Goal: Task Accomplishment & Management: Complete application form

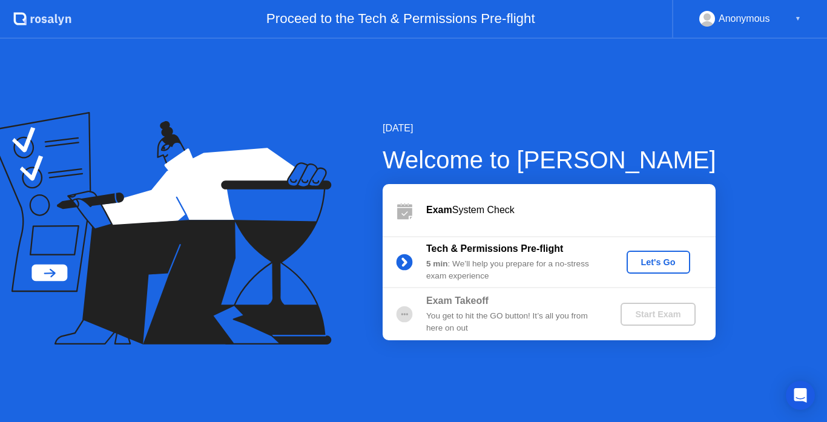
click at [663, 258] on div "Let's Go" at bounding box center [659, 262] width 54 height 10
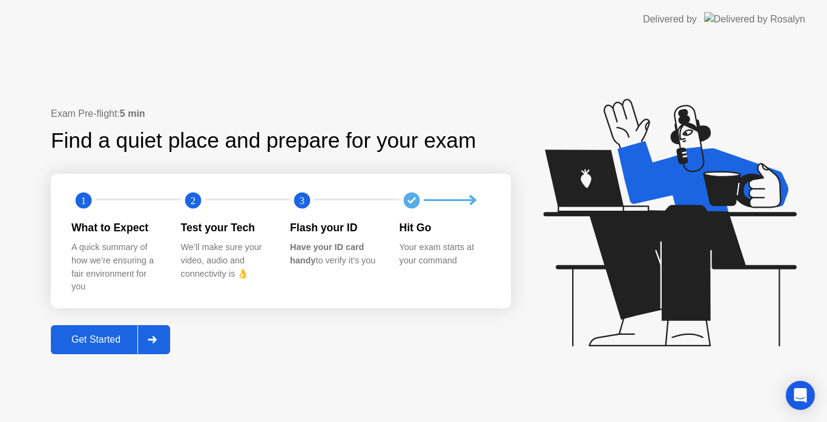
click at [111, 334] on div "Get Started" at bounding box center [96, 339] width 83 height 11
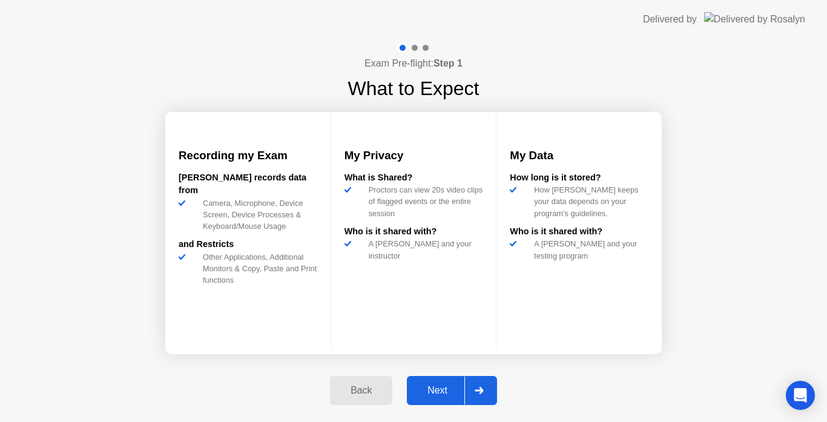
click at [430, 383] on button "Next" at bounding box center [452, 390] width 90 height 29
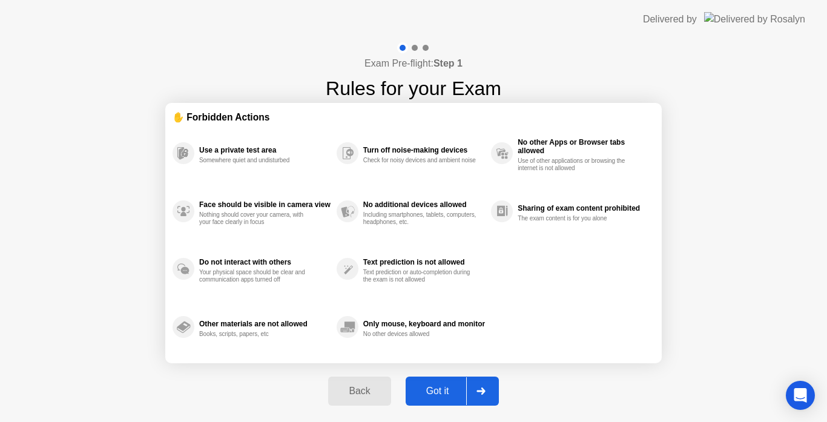
click at [430, 383] on button "Got it" at bounding box center [452, 391] width 93 height 29
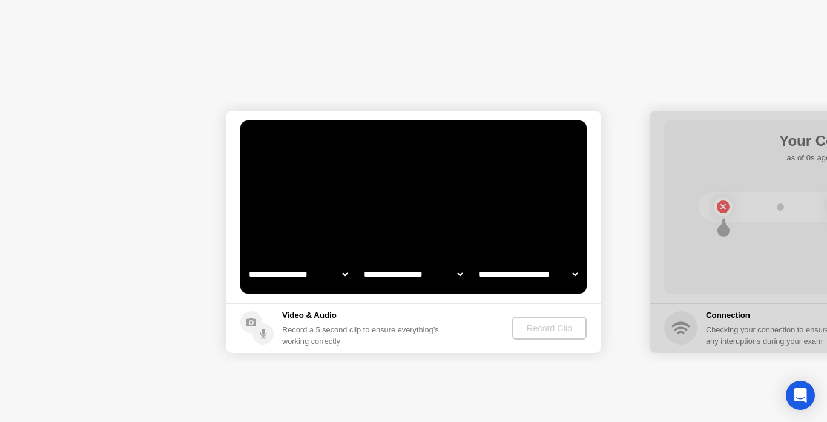
select select "**********"
select select "*******"
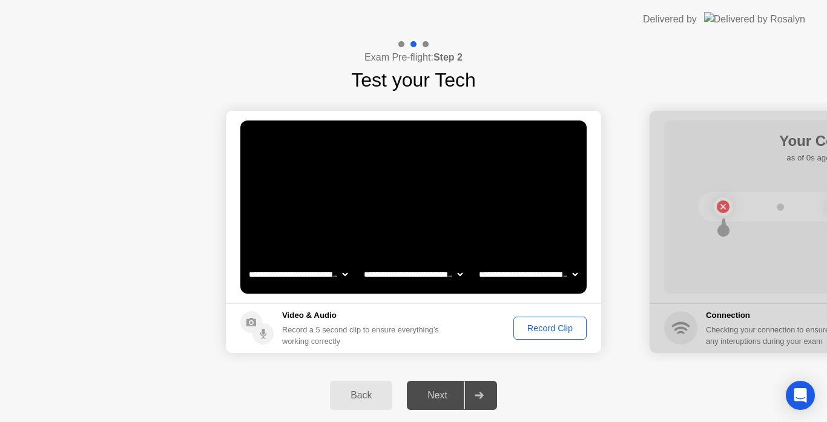
click at [533, 333] on div "Record Clip" at bounding box center [550, 328] width 65 height 10
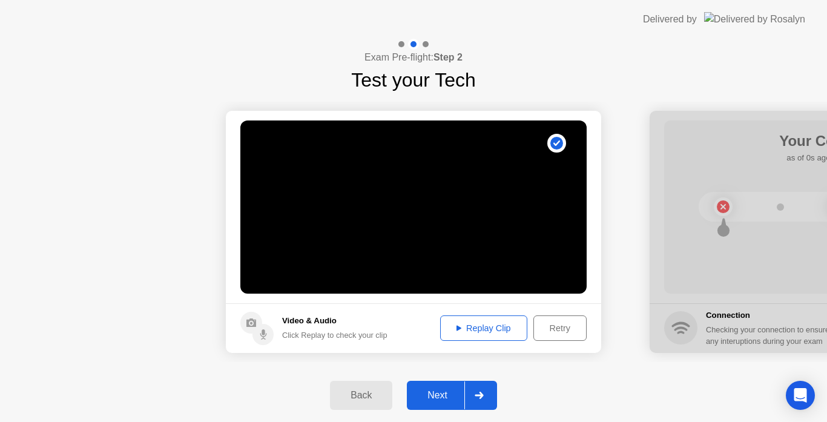
click at [503, 323] on div "Replay Clip" at bounding box center [484, 328] width 79 height 10
click at [429, 399] on div "Next" at bounding box center [438, 395] width 54 height 11
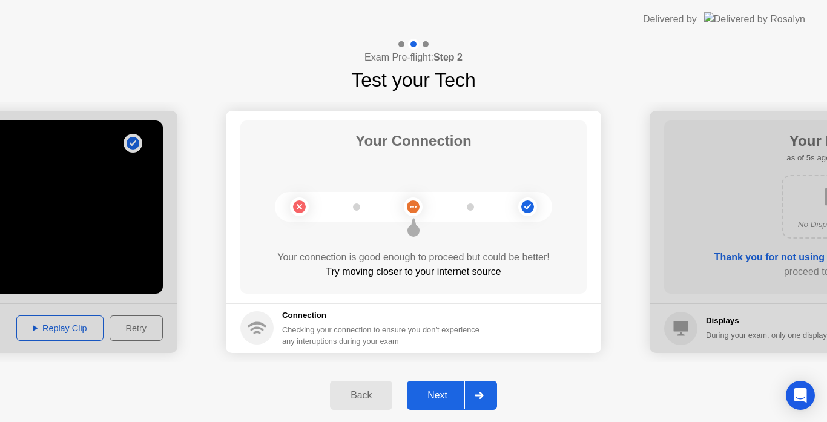
click at [429, 399] on div "Next" at bounding box center [438, 395] width 54 height 11
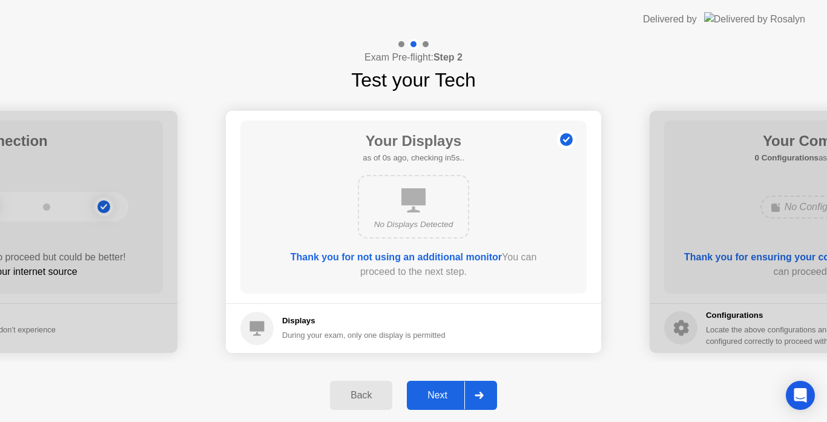
click at [429, 399] on div "Next" at bounding box center [438, 395] width 54 height 11
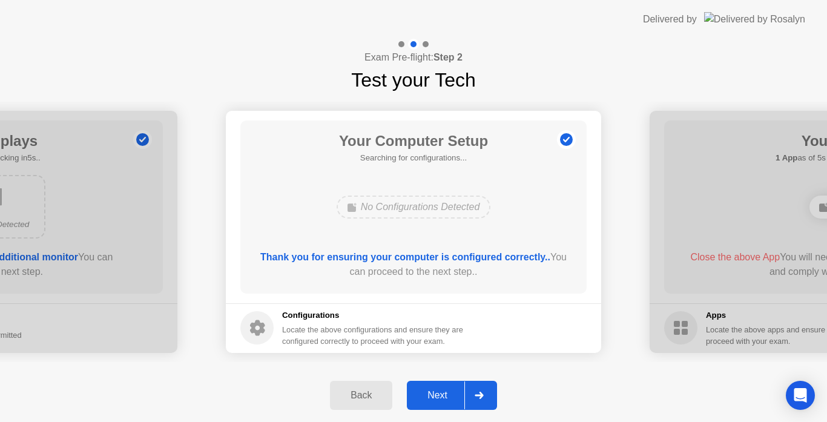
click at [429, 399] on div "Next" at bounding box center [438, 395] width 54 height 11
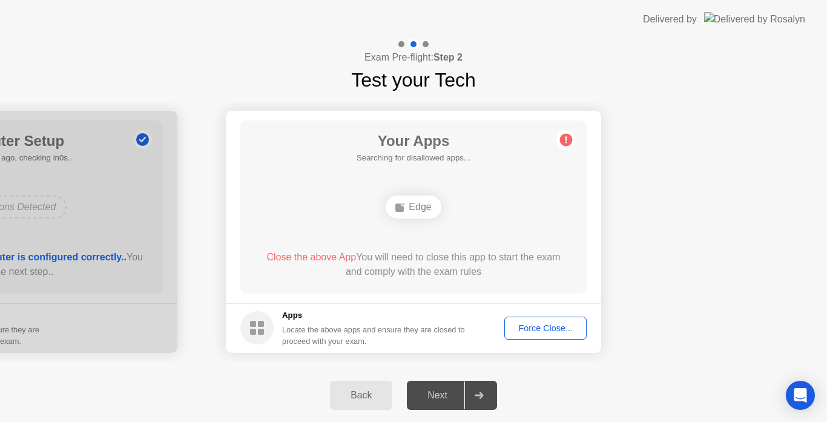
click at [534, 325] on div "Force Close..." at bounding box center [546, 328] width 74 height 10
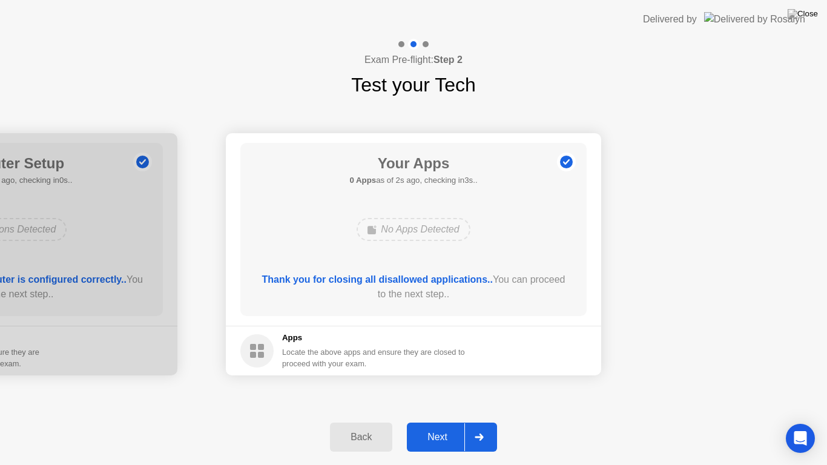
click at [429, 422] on div "Next" at bounding box center [438, 437] width 54 height 11
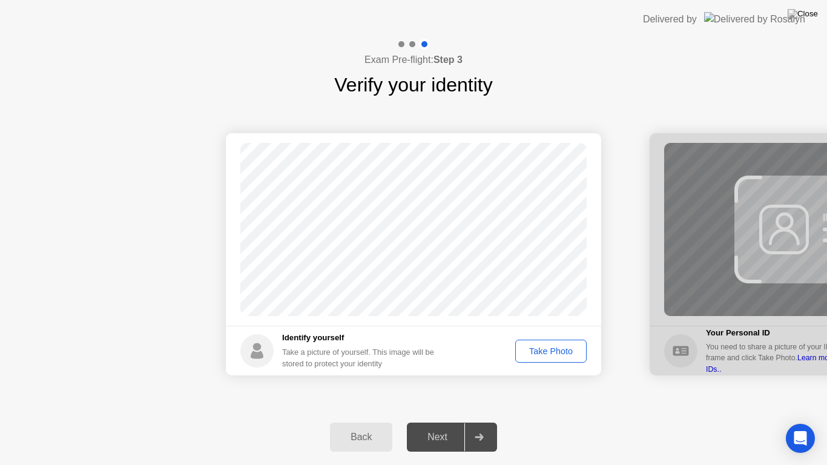
click at [571, 356] on div "Take Photo" at bounding box center [551, 351] width 63 height 10
click at [827, 363] on div at bounding box center [838, 254] width 376 height 242
click at [431, 422] on div "Next" at bounding box center [438, 437] width 54 height 11
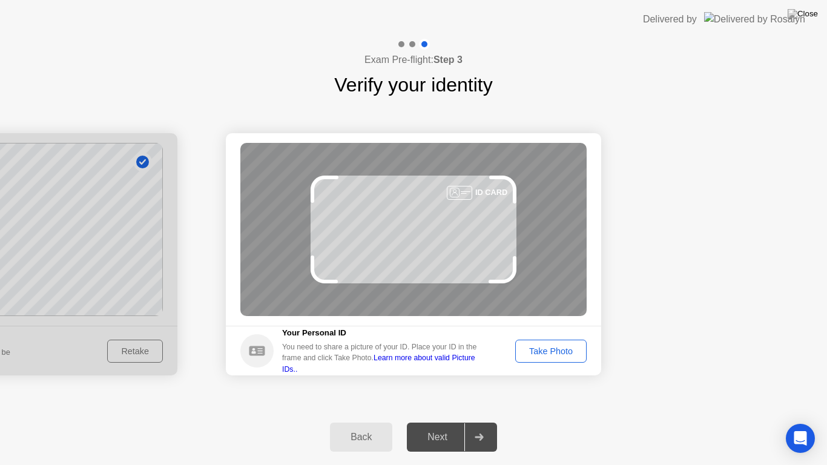
click at [555, 351] on div "Take Photo" at bounding box center [551, 351] width 63 height 10
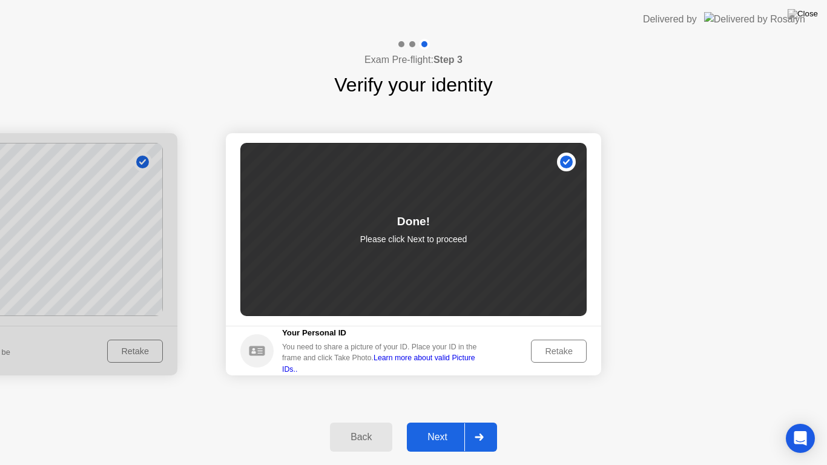
click at [443, 422] on div "Next" at bounding box center [438, 437] width 54 height 11
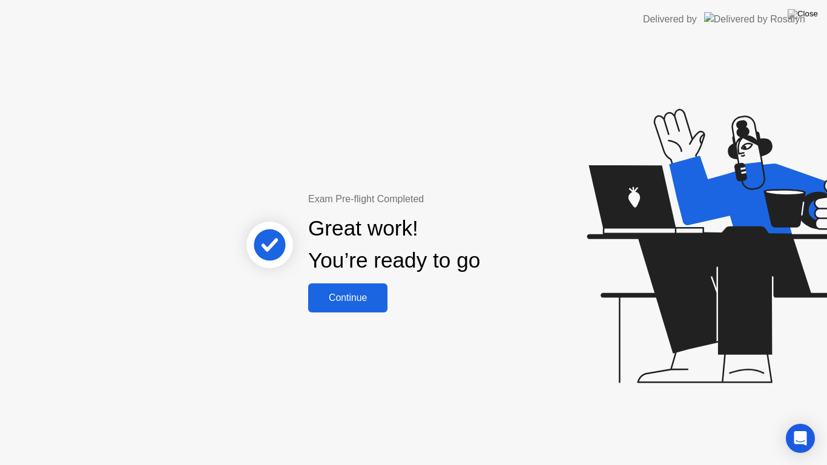
click at [368, 303] on div "Continue" at bounding box center [348, 298] width 72 height 11
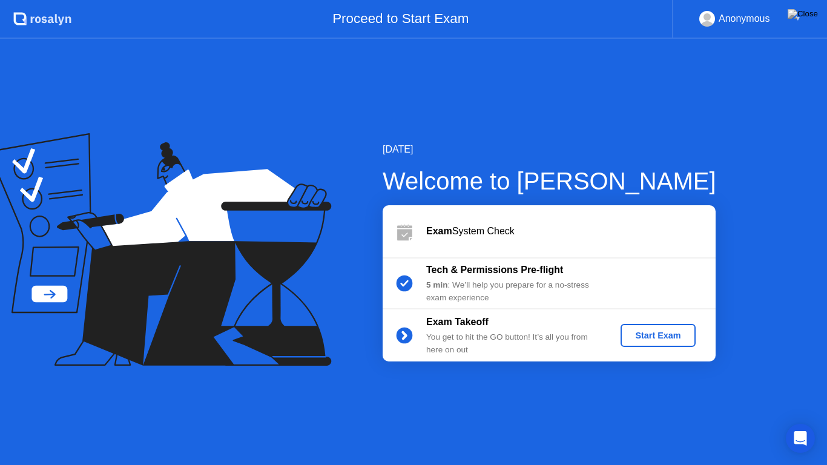
click at [671, 342] on button "Start Exam" at bounding box center [658, 335] width 75 height 23
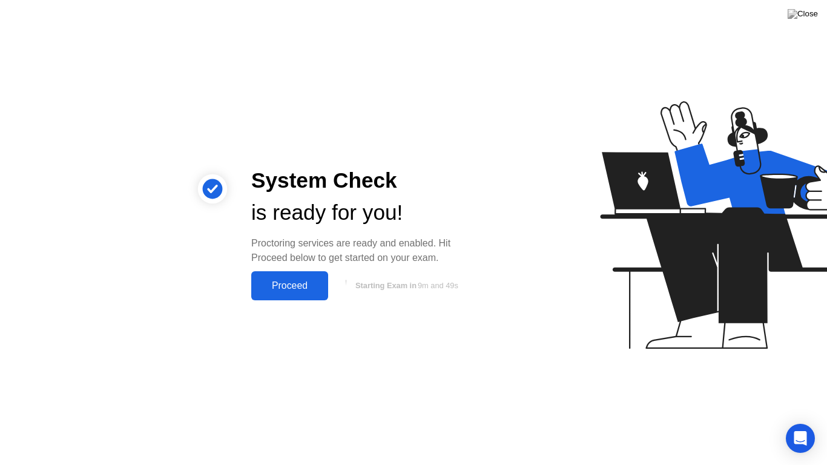
click at [299, 285] on div "Proceed" at bounding box center [290, 285] width 70 height 11
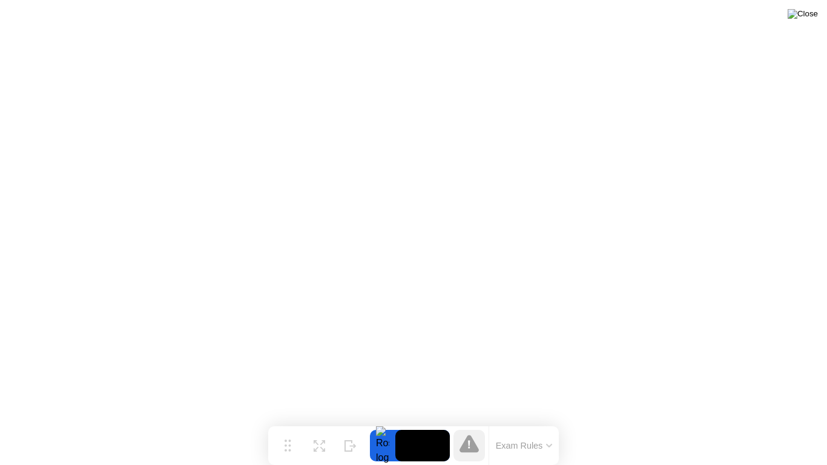
click at [813, 19] on img at bounding box center [803, 14] width 30 height 10
click at [803, 22] on button at bounding box center [803, 14] width 36 height 16
click at [526, 422] on button "Exam Rules" at bounding box center [524, 445] width 64 height 11
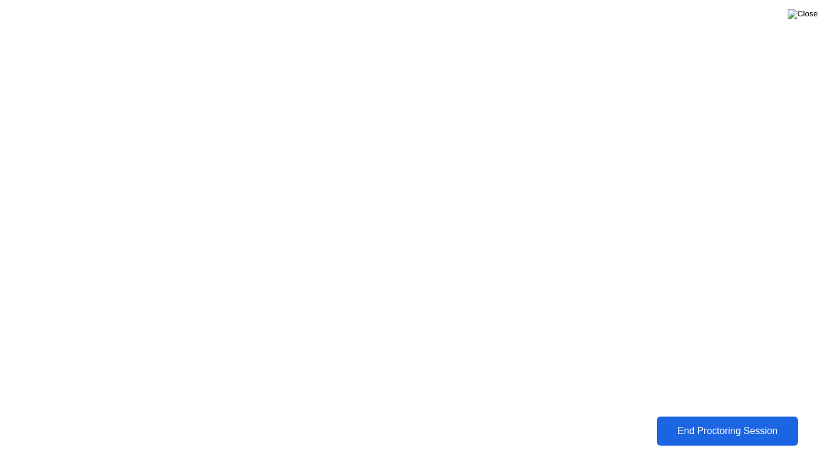
click at [810, 19] on img at bounding box center [803, 14] width 30 height 10
